Goal: Information Seeking & Learning: Find specific fact

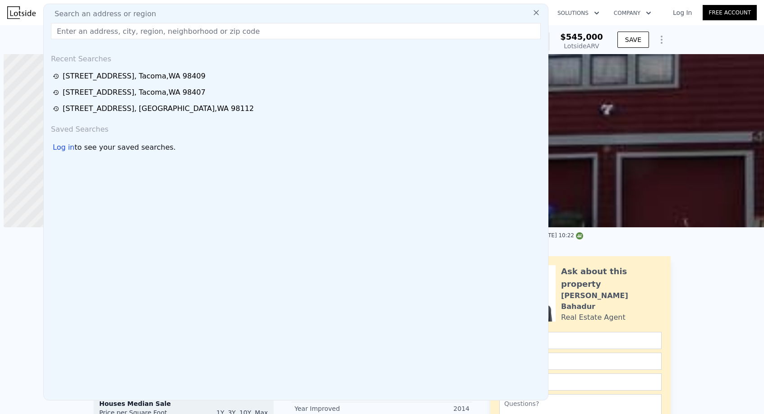
scroll to position [0, 4]
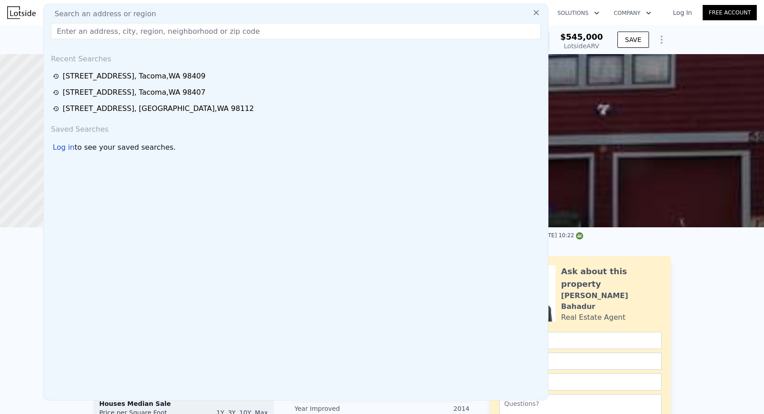
drag, startPoint x: 118, startPoint y: 35, endPoint x: 127, endPoint y: 53, distance: 19.6
click at [118, 35] on input "text" at bounding box center [296, 31] width 490 height 16
paste input "[STREET_ADDRESS]"
type input "[STREET_ADDRESS]"
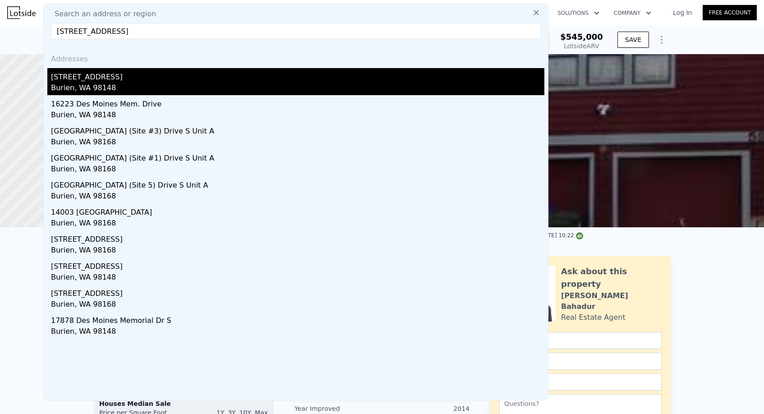
click at [116, 78] on div "[STREET_ADDRESS]" at bounding box center [297, 75] width 493 height 14
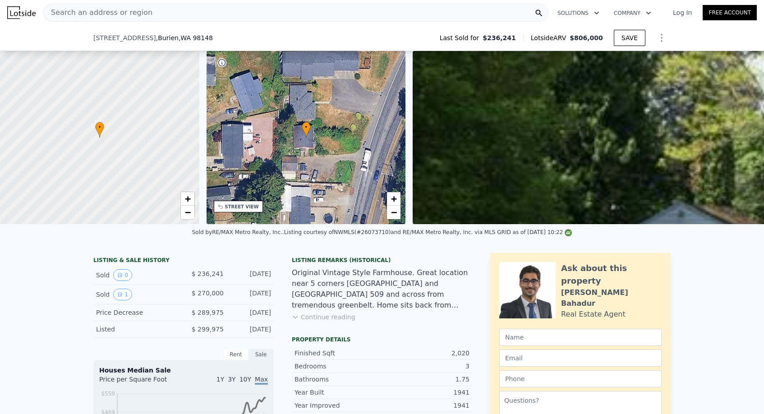
scroll to position [128, 0]
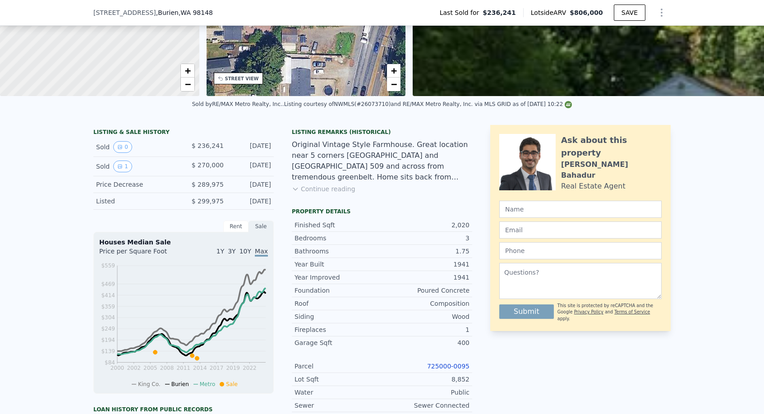
click at [455, 364] on link "725000-0095" at bounding box center [448, 365] width 42 height 7
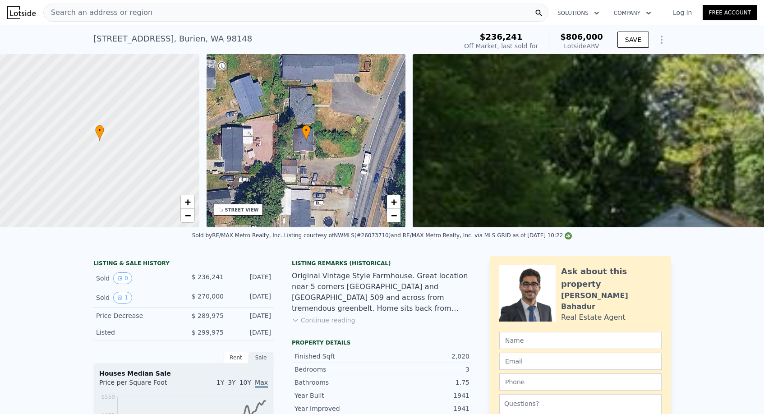
scroll to position [0, 0]
click at [117, 13] on span "Search an address or region" at bounding box center [98, 12] width 109 height 11
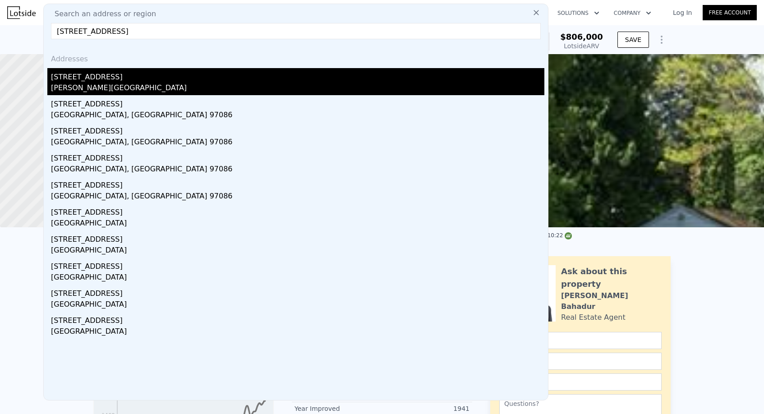
type input "[STREET_ADDRESS]"
click at [116, 82] on div "[STREET_ADDRESS]" at bounding box center [297, 75] width 493 height 14
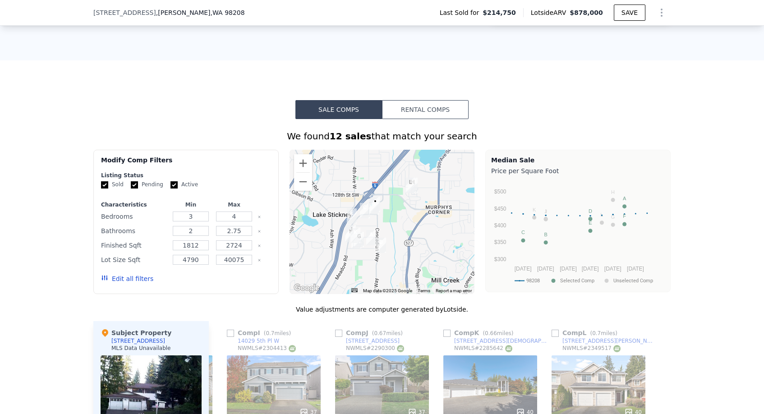
scroll to position [217, 0]
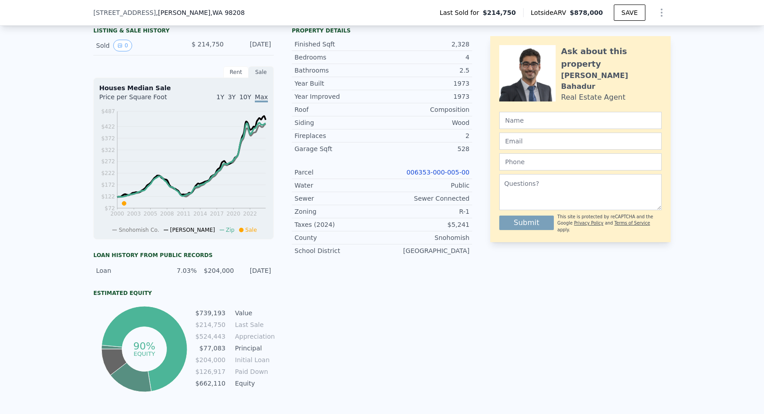
click at [455, 165] on div "Year Improved 1973 Roof Composition Siding Wood Fireplaces 2 Garage Sqft 528 Pa…" at bounding box center [382, 173] width 180 height 167
click at [455, 166] on div "Parcel 006353-000-005-00" at bounding box center [382, 172] width 180 height 13
click at [455, 168] on div "006353-000-005-00" at bounding box center [425, 172] width 87 height 9
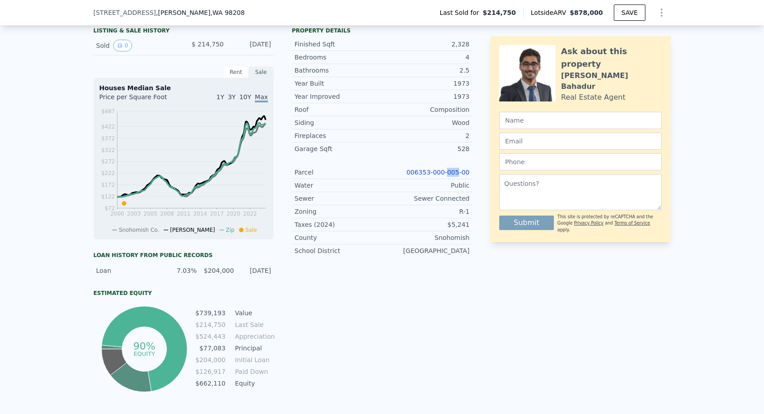
click at [454, 172] on link "006353-000-005-00" at bounding box center [437, 172] width 63 height 7
